Goal: Information Seeking & Learning: Learn about a topic

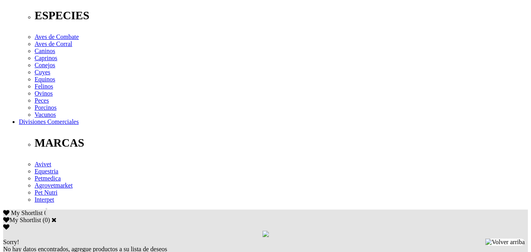
scroll to position [275, 0]
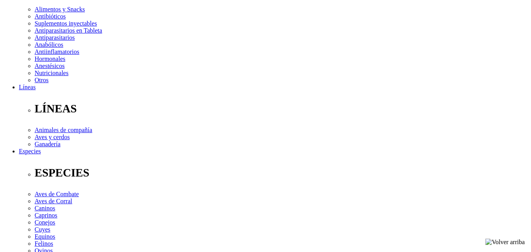
scroll to position [197, 0]
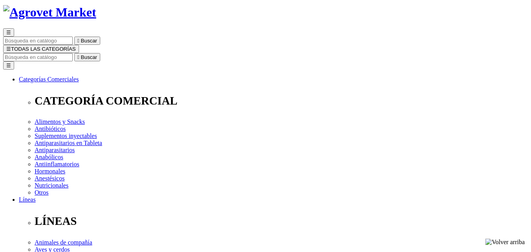
scroll to position [0, 0]
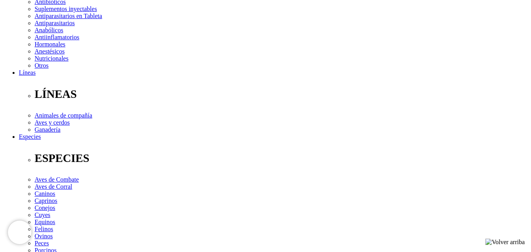
scroll to position [275, 0]
